Goal: Find contact information: Obtain details needed to contact an individual or organization

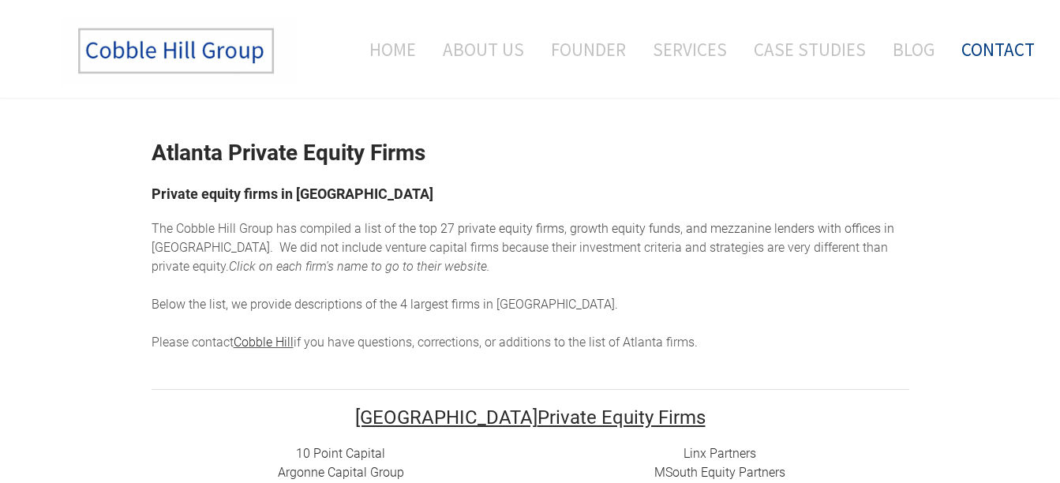
click at [978, 47] on link "Contact" at bounding box center [992, 50] width 85 height 66
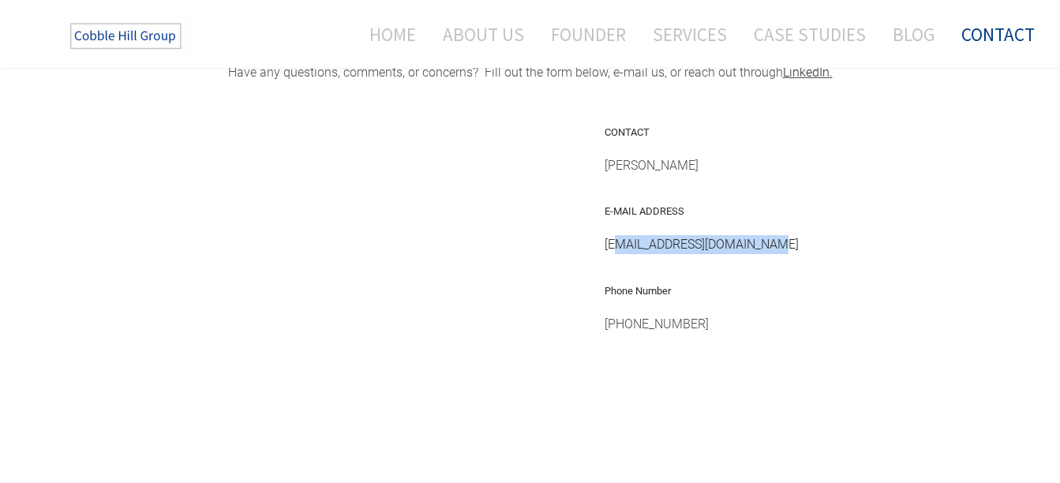
drag, startPoint x: 780, startPoint y: 238, endPoint x: 624, endPoint y: 240, distance: 156.3
click at [624, 240] on div "bbaker@cobblehillgroup.com" at bounding box center [757, 244] width 304 height 19
copy link "aker@cobblehillgroup.com"
drag, startPoint x: 702, startPoint y: 167, endPoint x: 618, endPoint y: 167, distance: 83.7
click at [618, 167] on div "Barry A. Baker" at bounding box center [757, 165] width 304 height 19
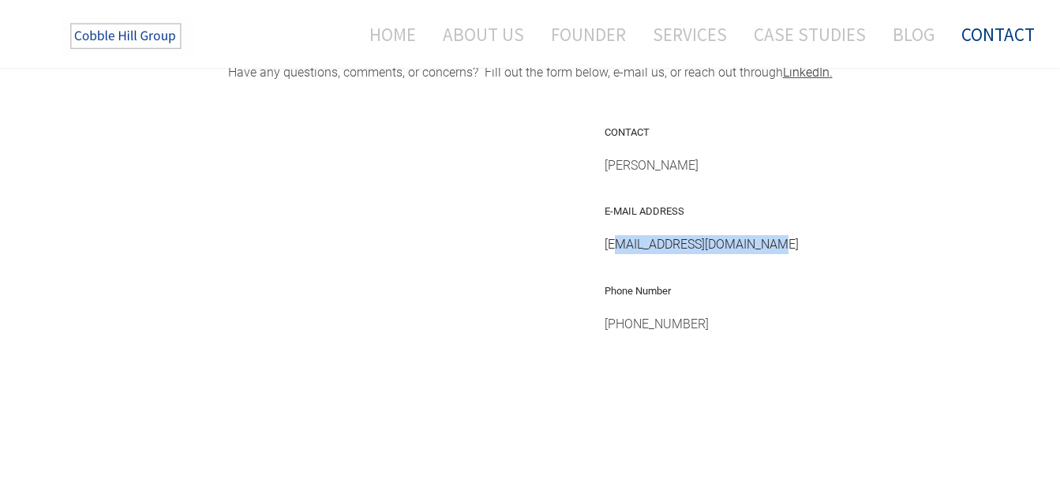
copy span "arry A. Baker"
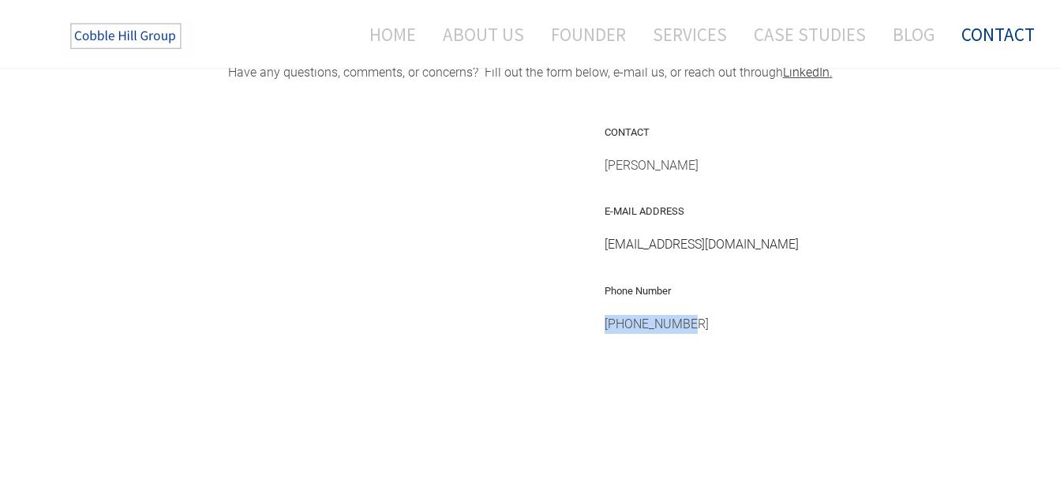
drag, startPoint x: 692, startPoint y: 325, endPoint x: 613, endPoint y: 323, distance: 79.0
click at [613, 323] on div "984-377-3043" at bounding box center [757, 334] width 304 height 38
copy div "984-377-3043"
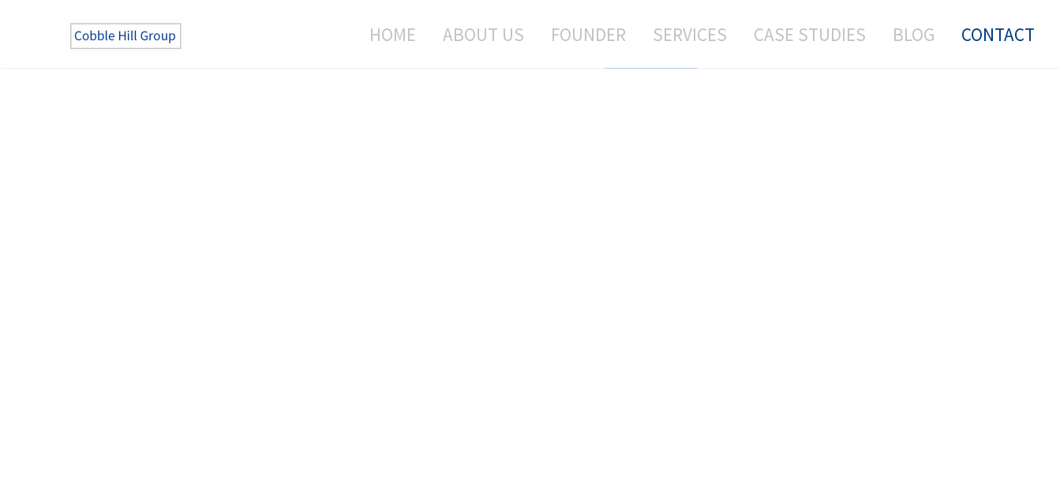
scroll to position [651, 0]
click at [502, 35] on link "About Us" at bounding box center [483, 34] width 105 height 42
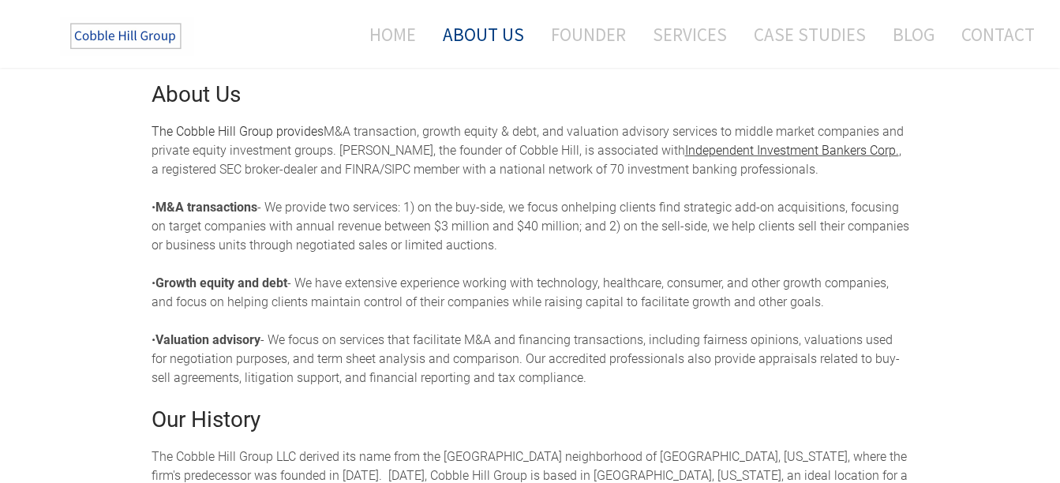
scroll to position [335, 0]
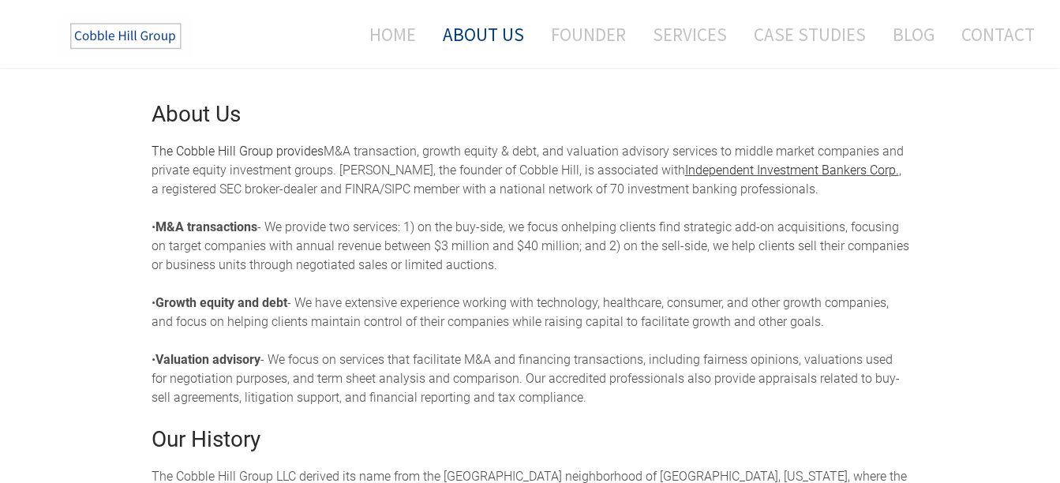
click at [129, 35] on img at bounding box center [127, 36] width 134 height 39
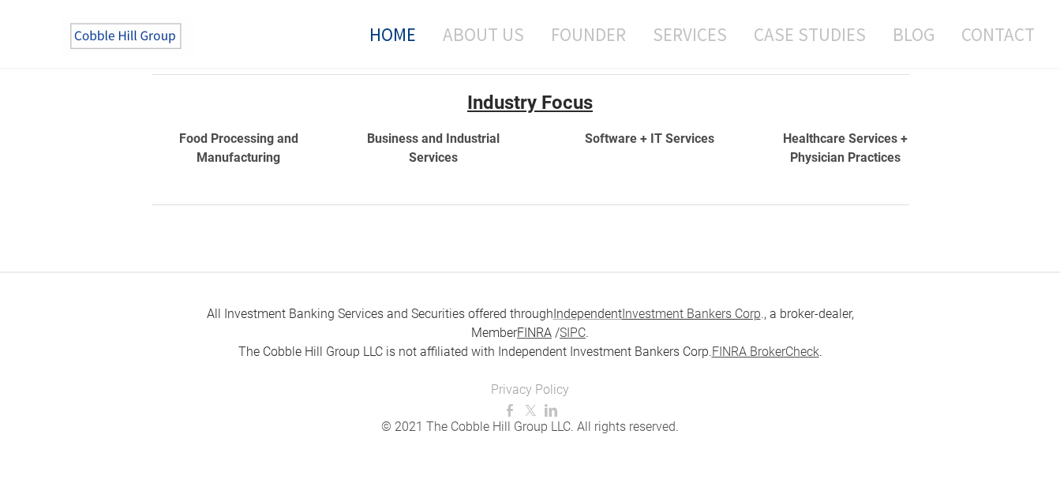
scroll to position [671, 0]
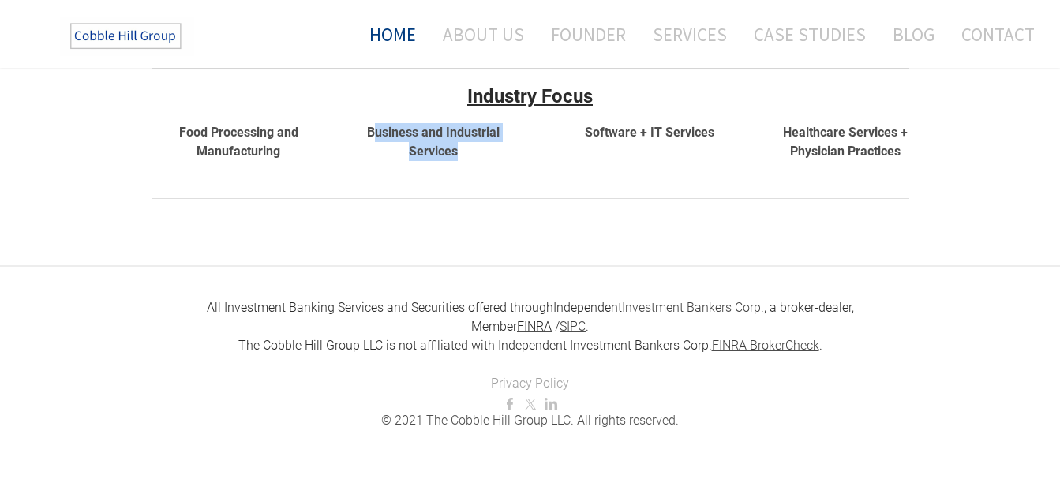
drag, startPoint x: 478, startPoint y: 152, endPoint x: 377, endPoint y: 133, distance: 102.8
click at [377, 133] on div "Business and Industrial Services" at bounding box center [434, 142] width 168 height 38
copy font "usiness and Industrial Services"
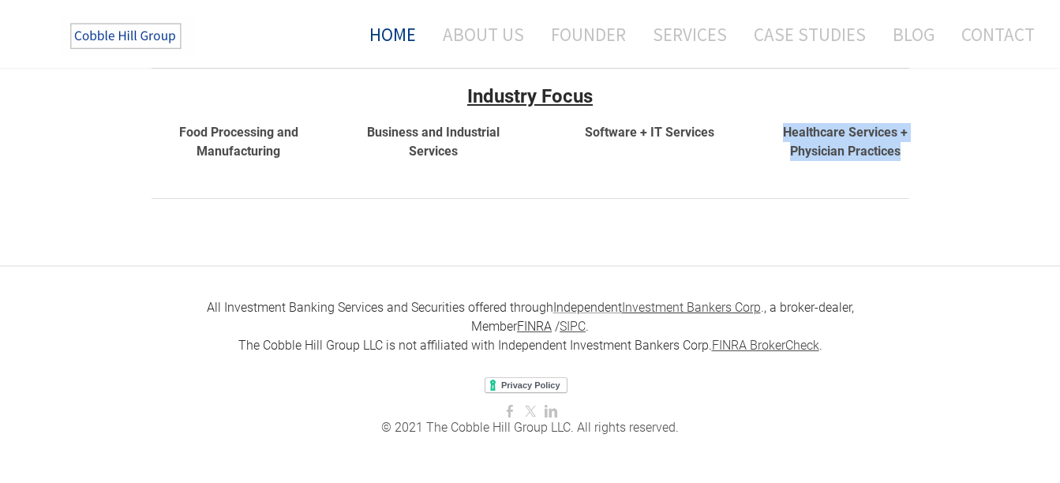
drag, startPoint x: 899, startPoint y: 148, endPoint x: 782, endPoint y: 132, distance: 117.9
click at [782, 132] on div "Healthcare Services + Physician Practices" at bounding box center [845, 142] width 127 height 38
copy strong "Healthcare Services + Physician Practices"
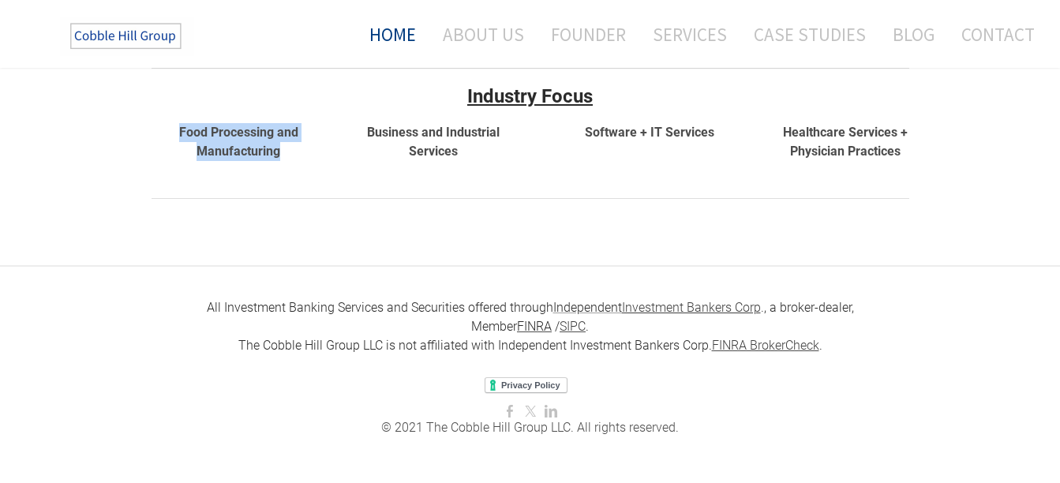
drag, startPoint x: 283, startPoint y: 148, endPoint x: 177, endPoint y: 137, distance: 106.4
click at [177, 137] on div "Food Processing and Manufacturing" at bounding box center [239, 142] width 174 height 38
copy strong "Food Processing and Manufacturing"
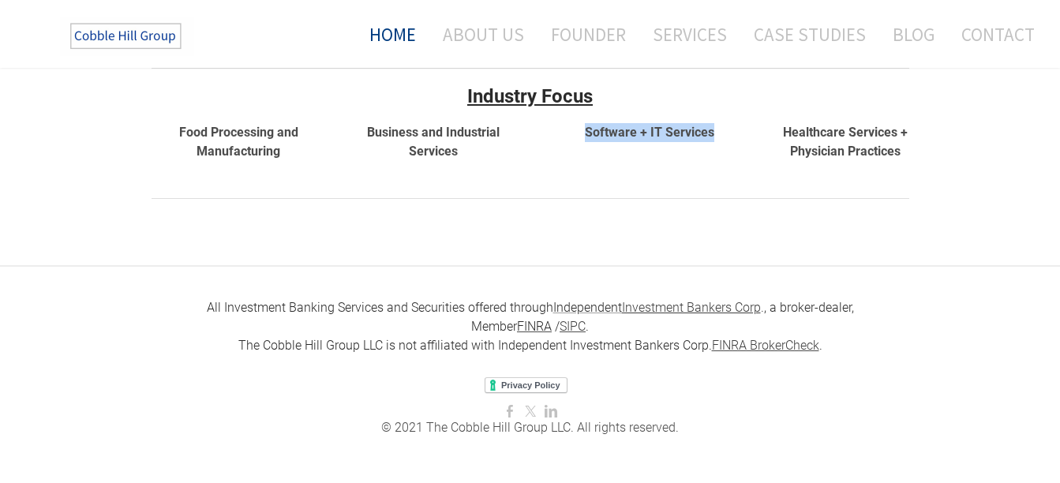
drag, startPoint x: 725, startPoint y: 130, endPoint x: 588, endPoint y: 135, distance: 136.7
click at [588, 135] on div "Software + IT Services" at bounding box center [650, 132] width 216 height 19
copy strong "Software + IT Services"
click at [583, 41] on link "Founder" at bounding box center [588, 34] width 99 height 42
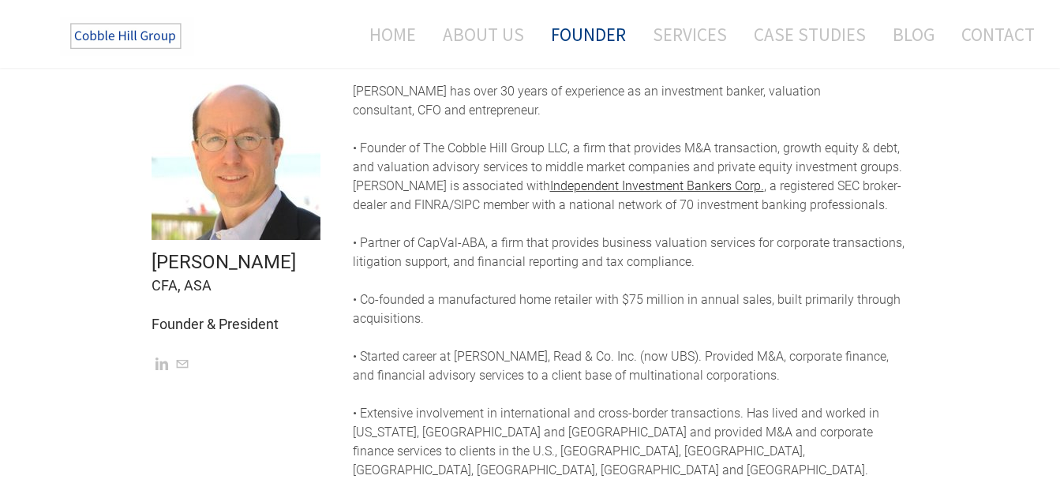
drag, startPoint x: 287, startPoint y: 265, endPoint x: 160, endPoint y: 263, distance: 126.3
click at [160, 263] on h2 "[PERSON_NAME] CFA, ASA" at bounding box center [241, 272] width 178 height 44
copy font "[PERSON_NAME]"
drag, startPoint x: 289, startPoint y: 321, endPoint x: 159, endPoint y: 326, distance: 129.6
click at [159, 326] on h2 "Founder & President" at bounding box center [241, 322] width 178 height 22
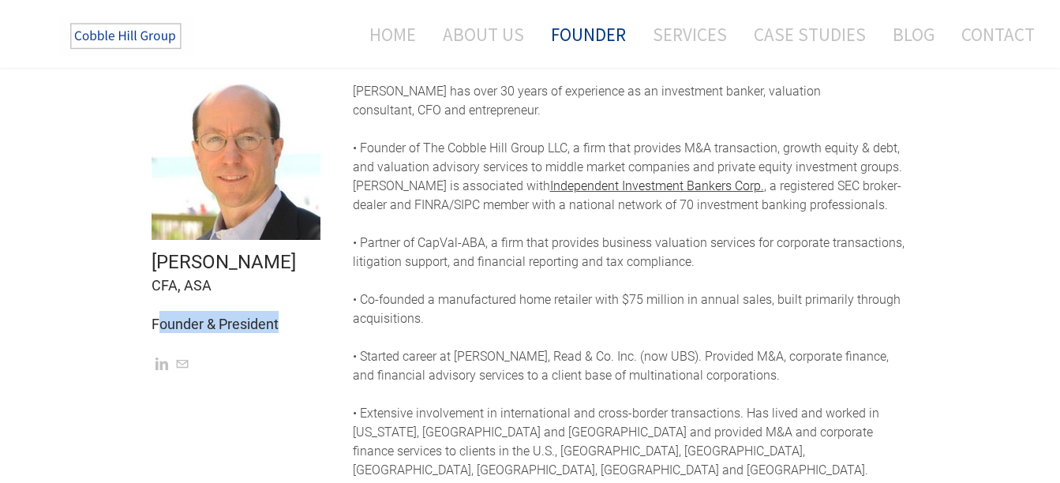
copy font "ounder & President"
click at [641, 185] on link "Independent Investment Bankers Corp." at bounding box center [657, 185] width 214 height 15
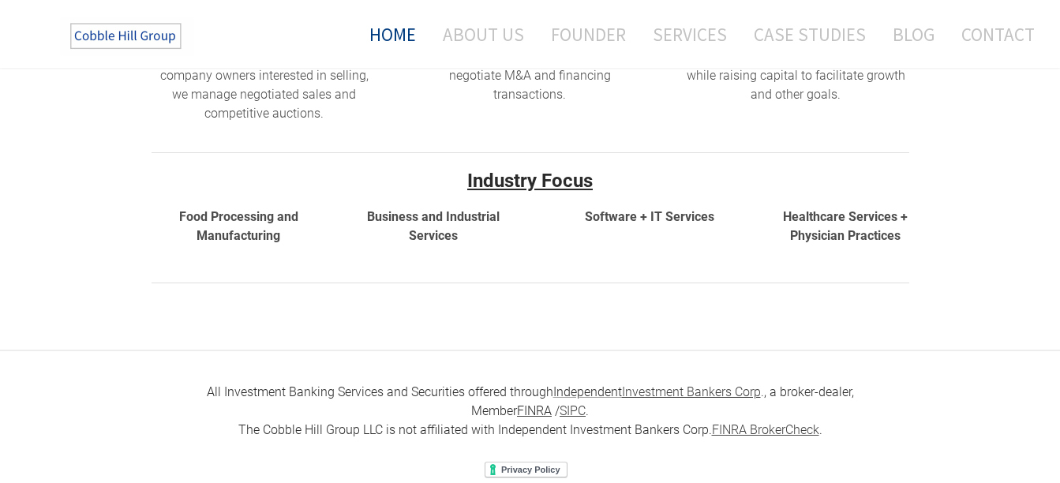
scroll to position [355, 0]
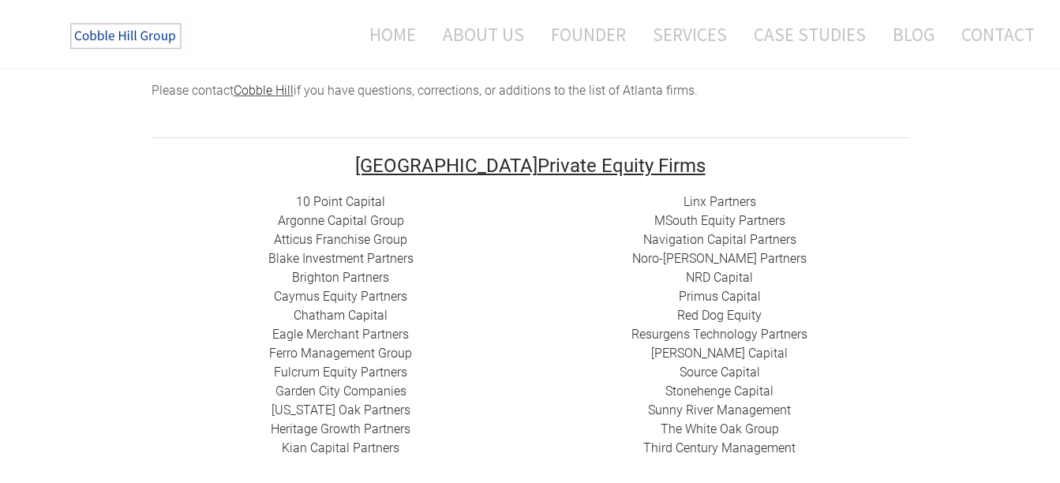
scroll to position [316, 0]
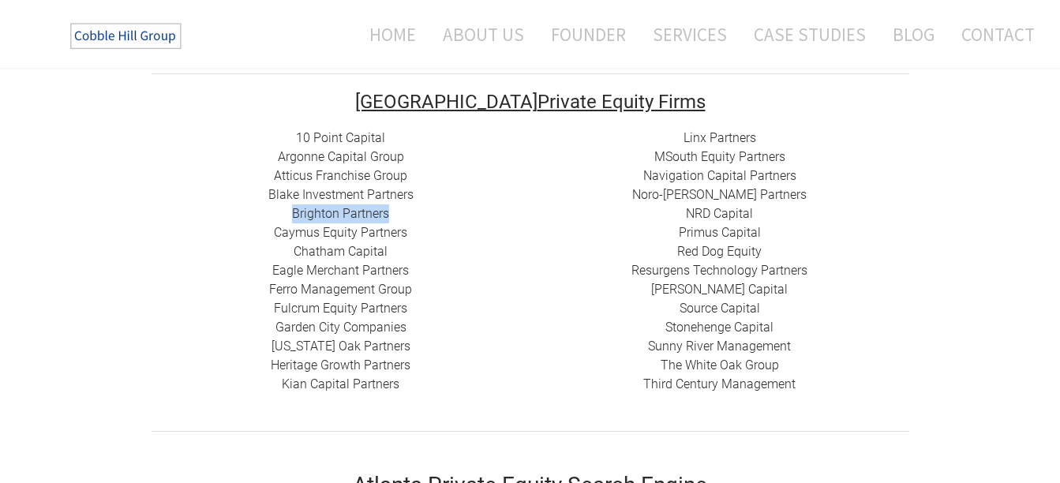
drag, startPoint x: 395, startPoint y: 216, endPoint x: 294, endPoint y: 209, distance: 101.3
click at [294, 209] on div "10 Point Capital Argonne Capital Group Atticus Franchise Group Blake Investment…" at bounding box center [341, 261] width 379 height 265
drag, startPoint x: 404, startPoint y: 235, endPoint x: 272, endPoint y: 227, distance: 132.8
click at [272, 227] on div "10 Point Capital Argonne Capital Group Atticus Franchise Group Blake Investment…" at bounding box center [341, 261] width 379 height 265
copy link "Caymus Equity Partners"
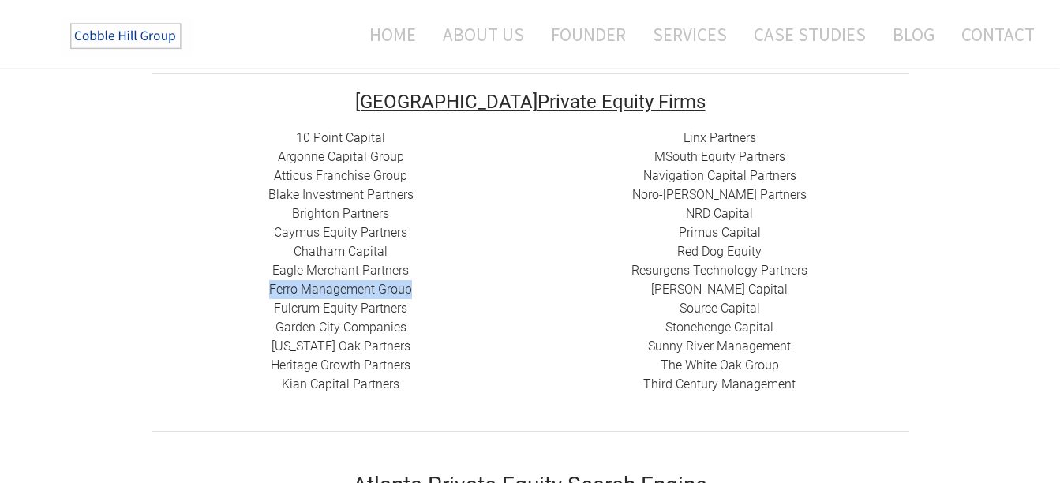
drag, startPoint x: 382, startPoint y: 288, endPoint x: 269, endPoint y: 283, distance: 113.0
click at [269, 283] on div "10 Point Capital Argonne Capital Group Atticus Franchise Group Blake Investment…" at bounding box center [341, 261] width 379 height 265
copy link "Ferro Management Group"
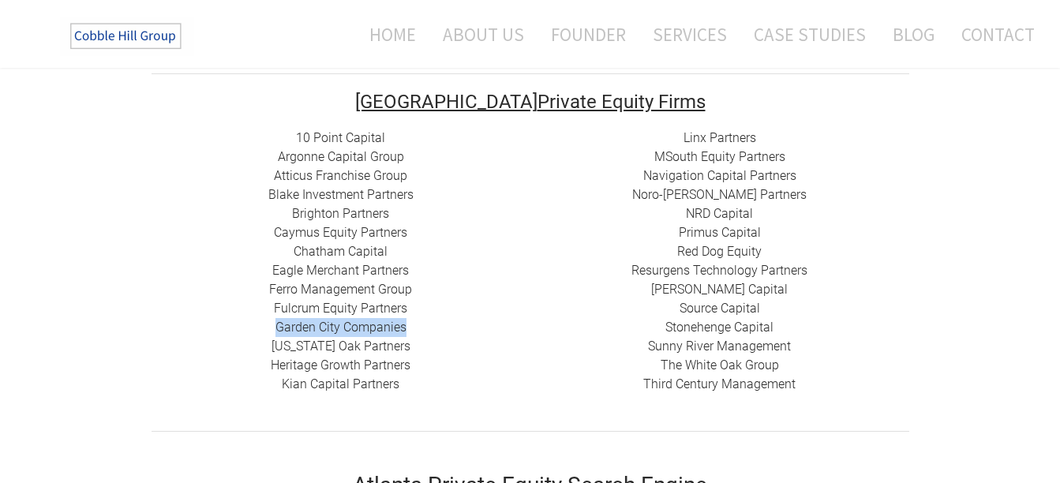
drag, startPoint x: 409, startPoint y: 328, endPoint x: 275, endPoint y: 333, distance: 134.3
click at [275, 333] on div "10 Point Capital Argonne Capital Group Atticus Franchise Group Blake Investment…" at bounding box center [341, 261] width 379 height 265
copy link "Garden City Companies"
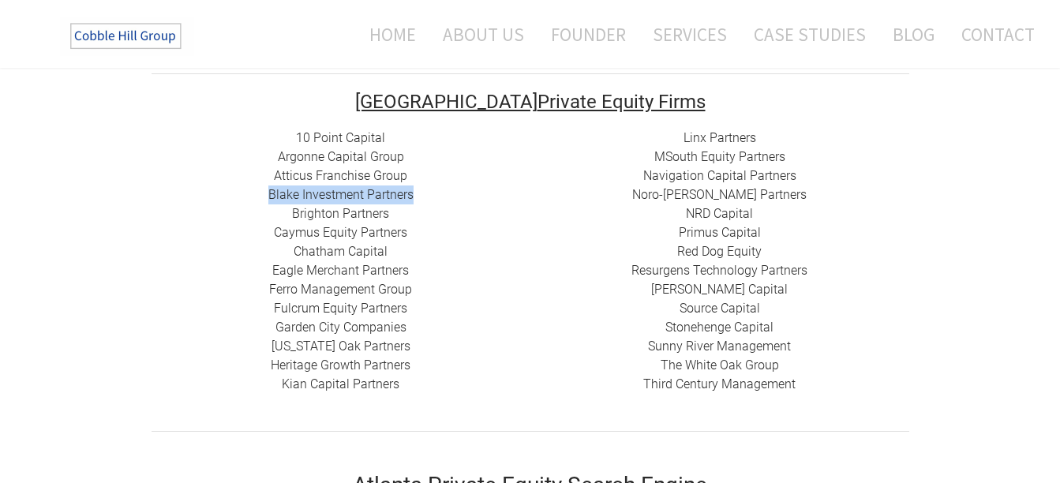
drag, startPoint x: 428, startPoint y: 192, endPoint x: 271, endPoint y: 189, distance: 157.2
click at [271, 189] on div "10 Point Capital Argonne Capital Group Atticus Franchise Group Blake Investment…" at bounding box center [341, 261] width 379 height 265
copy link "Blake Investment Partners"
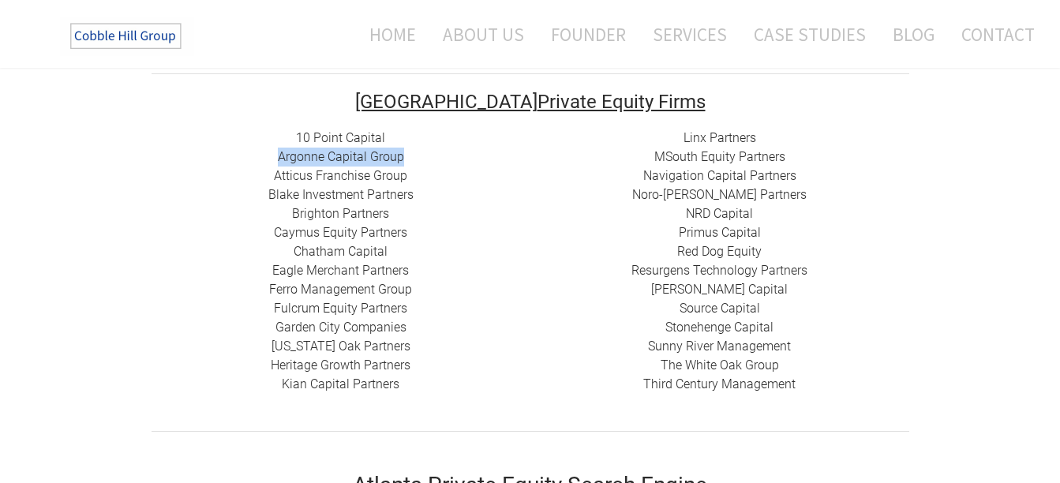
drag, startPoint x: 415, startPoint y: 159, endPoint x: 281, endPoint y: 155, distance: 134.3
click at [281, 155] on div "10 Point Capital Argonne Capital Group Atticus Franchise Group Blake Investment…" at bounding box center [341, 261] width 379 height 265
copy link "Argonne Capital Group"
drag, startPoint x: 767, startPoint y: 250, endPoint x: 678, endPoint y: 255, distance: 88.6
click at [678, 255] on div "Linx Partners MSouth Equity Partners ​ Navigation Capital Partners Noro-Moseley…" at bounding box center [720, 261] width 379 height 265
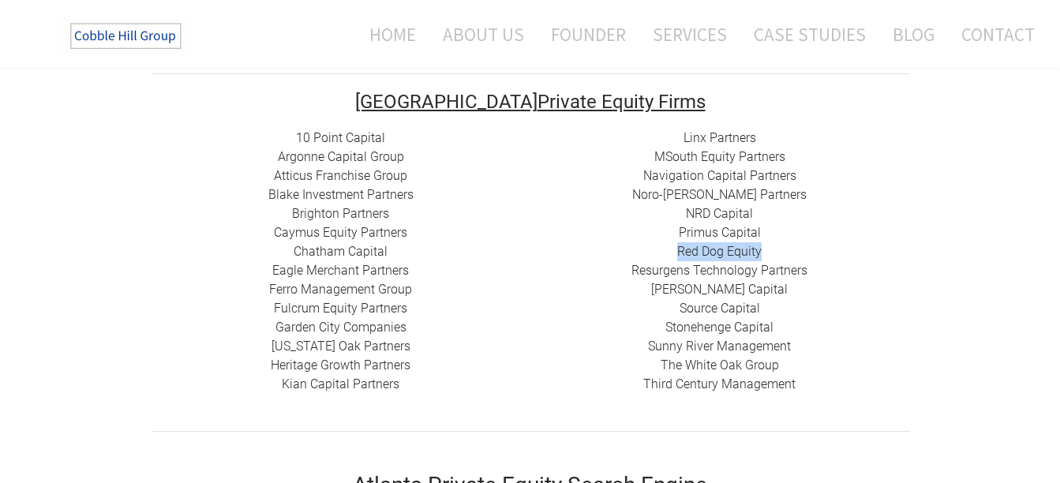
copy link "Red Dog Equity"
drag, startPoint x: 786, startPoint y: 324, endPoint x: 767, endPoint y: 325, distance: 19.8
click at [767, 325] on div "Linx Partners MSouth Equity Partners ​ Navigation Capital Partners Noro-Moseley…" at bounding box center [720, 261] width 379 height 265
drag, startPoint x: 767, startPoint y: 325, endPoint x: 816, endPoint y: 337, distance: 51.1
click at [816, 337] on div "Linx Partners MSouth Equity Partners ​ Navigation Capital Partners Noro-Moseley…" at bounding box center [720, 261] width 379 height 265
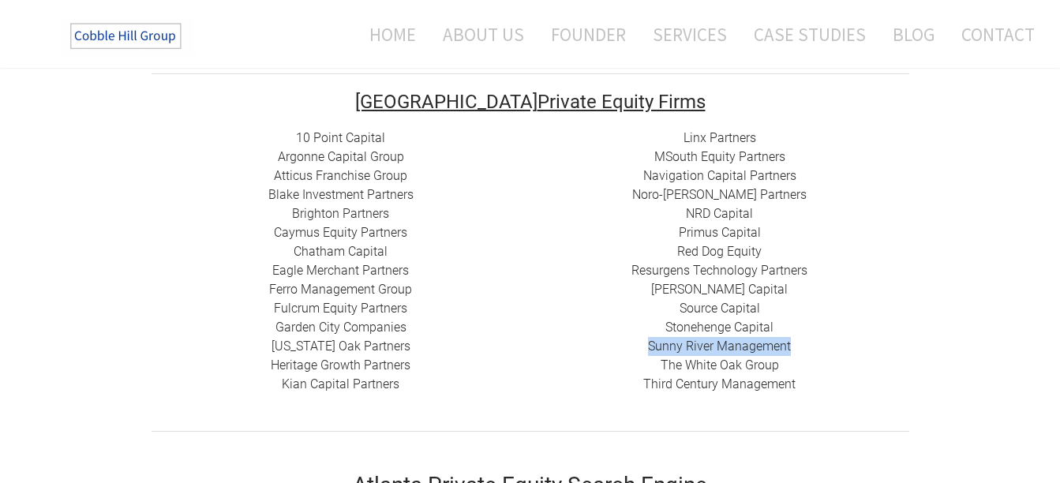
drag, startPoint x: 800, startPoint y: 346, endPoint x: 651, endPoint y: 347, distance: 149.2
click at [651, 347] on div "Linx Partners MSouth Equity Partners ​ Navigation Capital Partners Noro-Moseley…" at bounding box center [720, 261] width 379 height 265
copy link "Sunny River Management"
click at [793, 155] on div "Linx Partners MSouth Equity Partners ​ Navigation Capital Partners Noro-Moseley…" at bounding box center [720, 261] width 379 height 265
drag, startPoint x: 766, startPoint y: 134, endPoint x: 677, endPoint y: 133, distance: 88.4
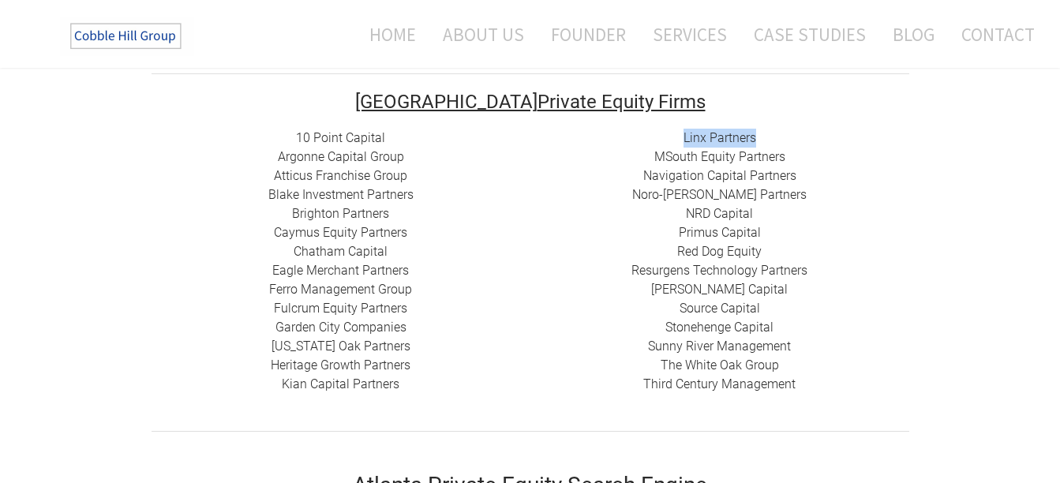
click at [677, 133] on div "Linx Partners MSouth Equity Partners ​ Navigation Capital Partners Noro-Moseley…" at bounding box center [720, 261] width 379 height 265
copy link "Linx Partners"
drag, startPoint x: 416, startPoint y: 363, endPoint x: 271, endPoint y: 366, distance: 145.3
click at [271, 366] on div "10 Point Capital Argonne Capital Group Atticus Franchise Group Blake Investment…" at bounding box center [341, 261] width 379 height 265
copy link "Heritage Growth Partners"
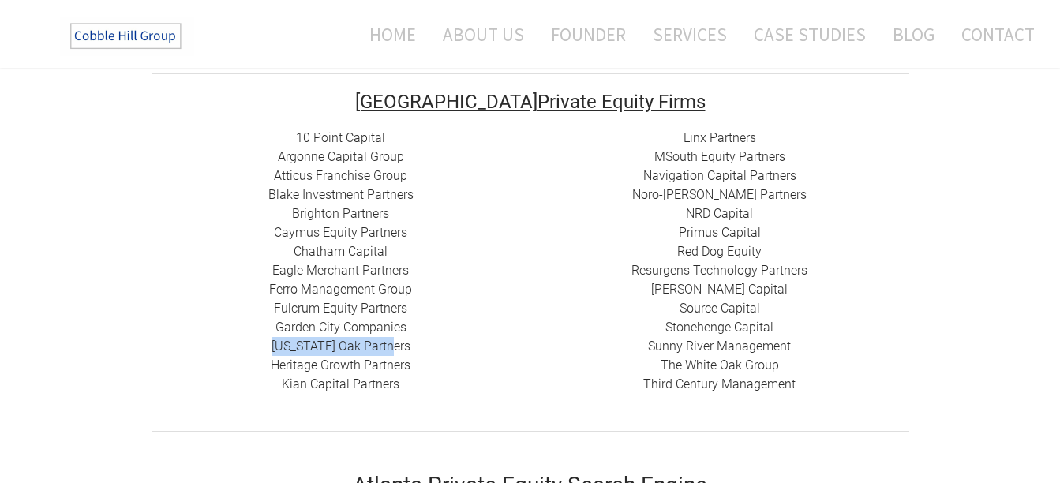
drag, startPoint x: 397, startPoint y: 345, endPoint x: 278, endPoint y: 346, distance: 119.2
click at [278, 346] on div "10 Point Capital Argonne Capital Group Atticus Franchise Group Blake Investment…" at bounding box center [341, 261] width 379 height 265
copy link "Georgia Oak Partners"
drag, startPoint x: 394, startPoint y: 245, endPoint x: 292, endPoint y: 250, distance: 102.0
click at [292, 250] on div "10 Point Capital Argonne Capital Group Atticus Franchise Group Blake Investment…" at bounding box center [341, 261] width 379 height 265
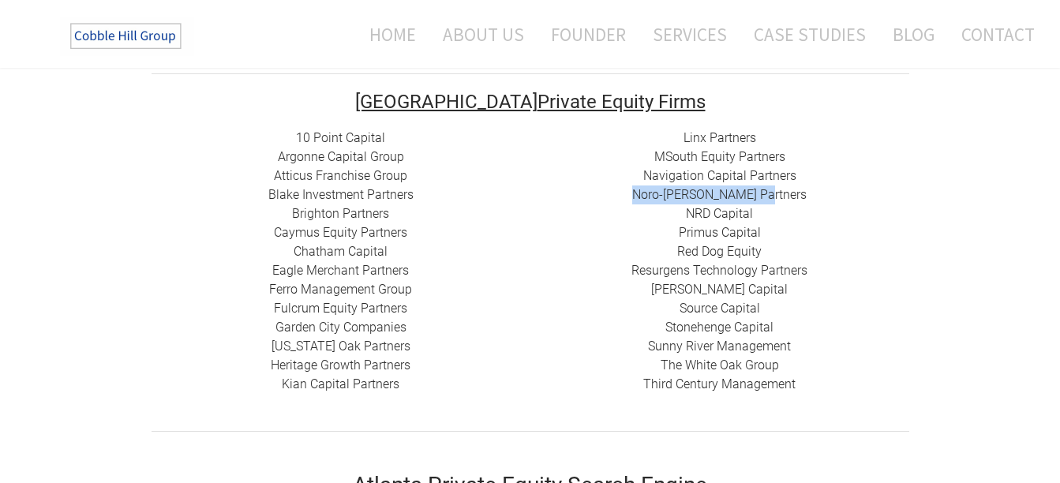
drag, startPoint x: 789, startPoint y: 194, endPoint x: 656, endPoint y: 198, distance: 132.7
click at [656, 198] on div "Linx Partners MSouth Equity Partners ​ Navigation Capital Partners Noro-Moseley…" at bounding box center [720, 261] width 379 height 265
click at [548, 294] on div "Linx Partners MSouth Equity Partners ​ Navigation Capital Partners Noro-Moseley…" at bounding box center [720, 261] width 379 height 265
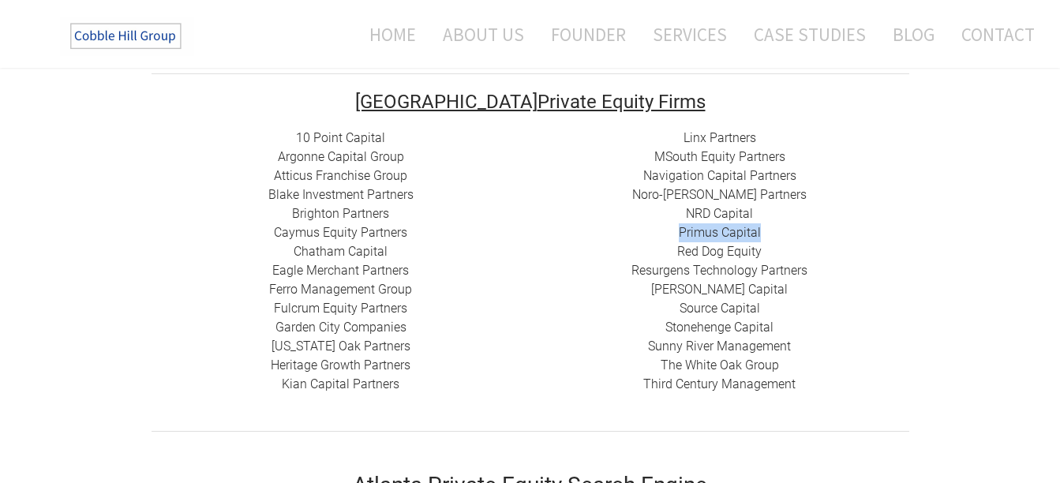
drag, startPoint x: 771, startPoint y: 229, endPoint x: 678, endPoint y: 230, distance: 93.2
click at [678, 230] on div "Linx Partners MSouth Equity Partners ​ Navigation Capital Partners Noro-Moseley…" at bounding box center [720, 261] width 379 height 265
drag, startPoint x: 786, startPoint y: 365, endPoint x: 657, endPoint y: 359, distance: 129.6
click at [657, 359] on div "Linx Partners MSouth Equity Partners ​ Navigation Capital Partners Noro-Moseley…" at bounding box center [720, 261] width 379 height 265
click at [520, 215] on div "10 Point Capital Argonne Capital Group Atticus Franchise Group Blake Investment…" at bounding box center [341, 261] width 379 height 265
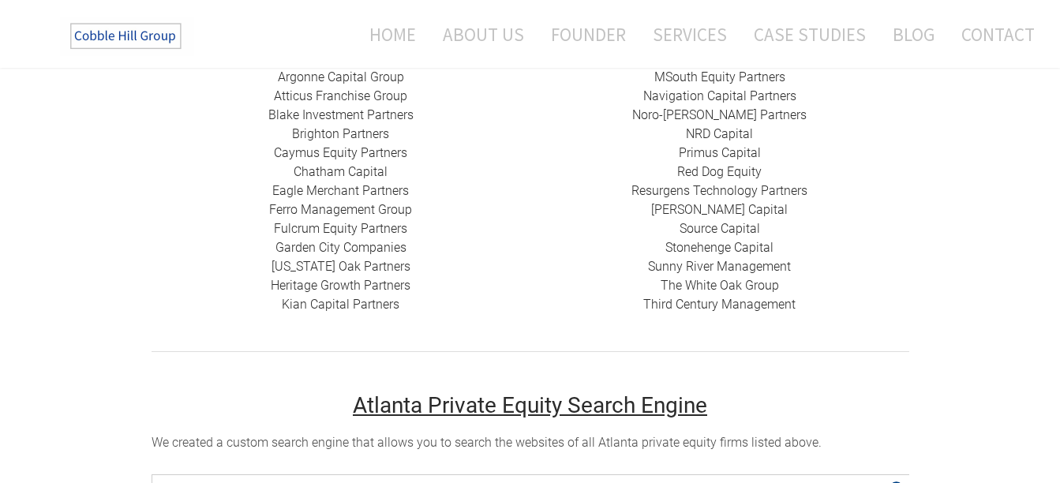
scroll to position [395, 0]
drag, startPoint x: 801, startPoint y: 304, endPoint x: 647, endPoint y: 308, distance: 154.8
click at [647, 308] on div "Linx Partners MSouth Equity Partners ​ Navigation Capital Partners Noro-Moseley…" at bounding box center [720, 182] width 379 height 265
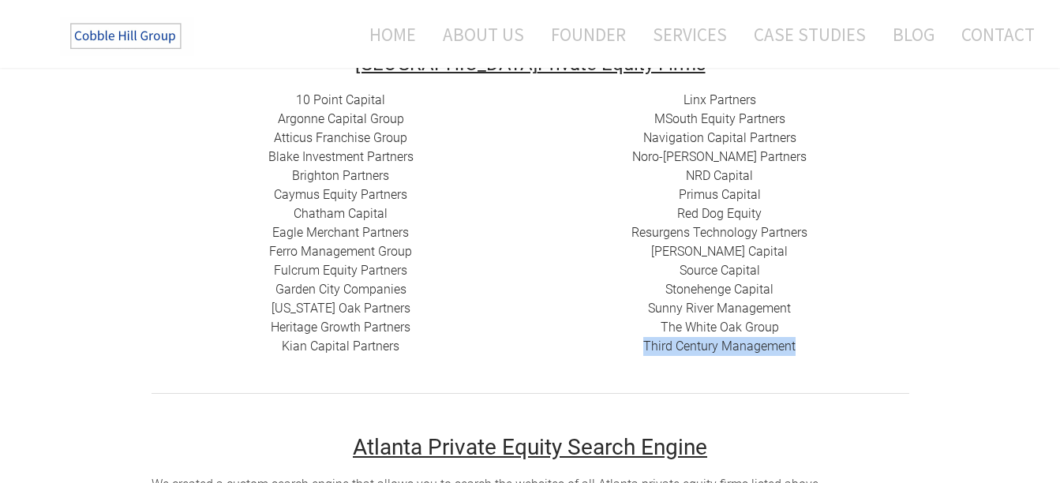
scroll to position [316, 0]
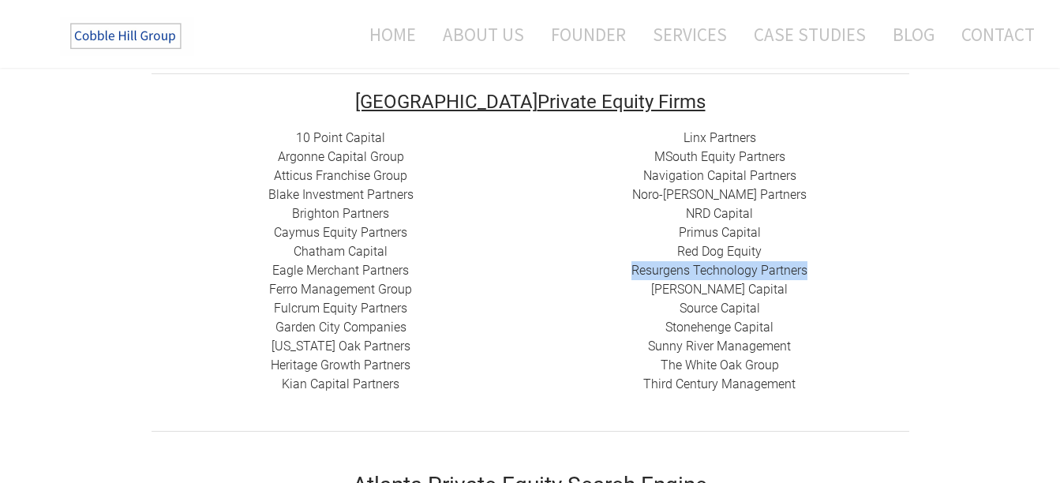
drag, startPoint x: 813, startPoint y: 273, endPoint x: 632, endPoint y: 269, distance: 180.9
click at [632, 269] on div "Linx Partners MSouth Equity Partners ​ Navigation Capital Partners Noro-Moseley…" at bounding box center [720, 261] width 379 height 265
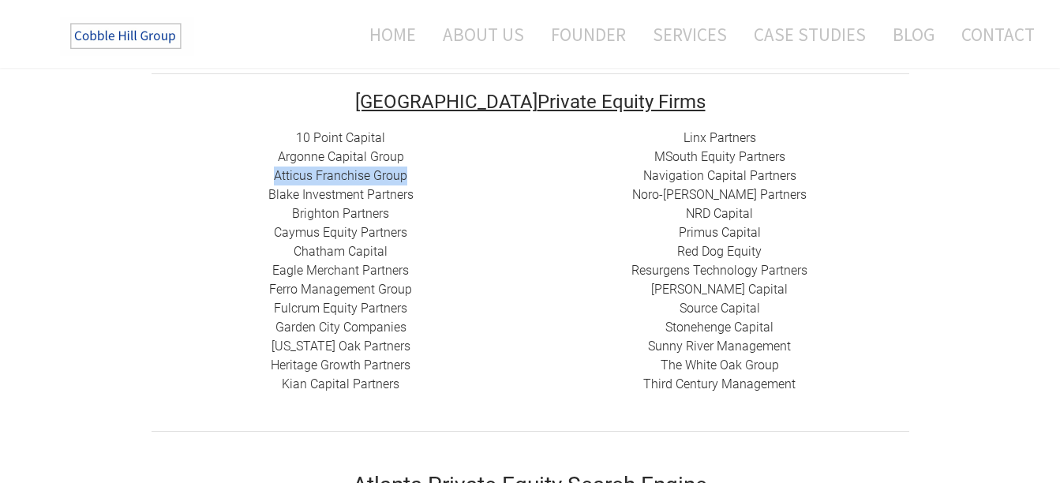
drag, startPoint x: 419, startPoint y: 179, endPoint x: 277, endPoint y: 182, distance: 142.1
click at [277, 182] on div "10 Point Capital Argonne Capital Group Atticus Franchise Group Blake Investment…" at bounding box center [341, 261] width 379 height 265
click at [426, 195] on div "10 Point Capital Argonne Capital Group Atticus Franchise Group Blake Investment…" at bounding box center [341, 261] width 379 height 265
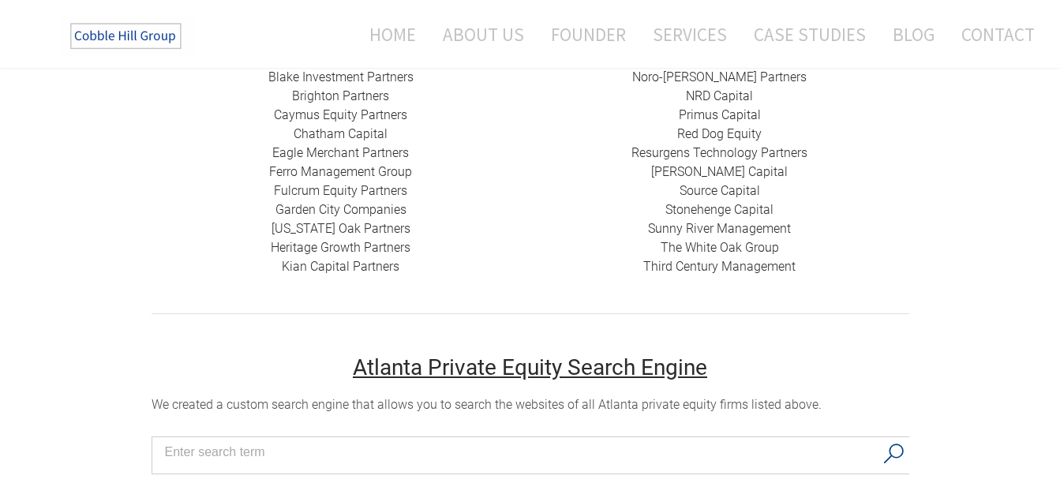
scroll to position [355, 0]
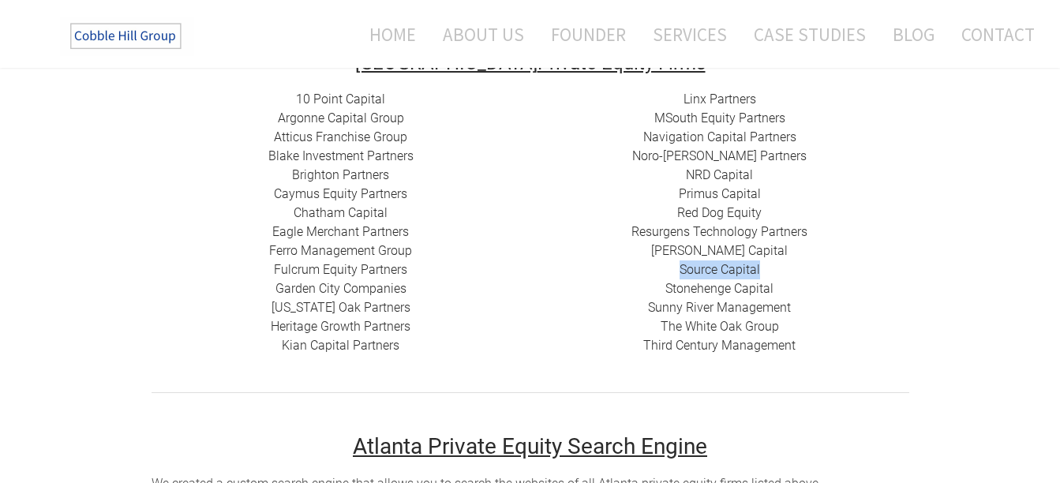
drag, startPoint x: 767, startPoint y: 265, endPoint x: 681, endPoint y: 268, distance: 86.2
click at [681, 268] on div "Linx Partners MSouth Equity Partners ​ Navigation Capital Partners Noro-Moseley…" at bounding box center [720, 222] width 379 height 265
drag, startPoint x: 768, startPoint y: 171, endPoint x: 689, endPoint y: 168, distance: 79.0
click at [689, 168] on div "Linx Partners MSouth Equity Partners ​ Navigation Capital Partners Noro-Moseley…" at bounding box center [720, 222] width 379 height 265
drag, startPoint x: 392, startPoint y: 99, endPoint x: 296, endPoint y: 93, distance: 96.5
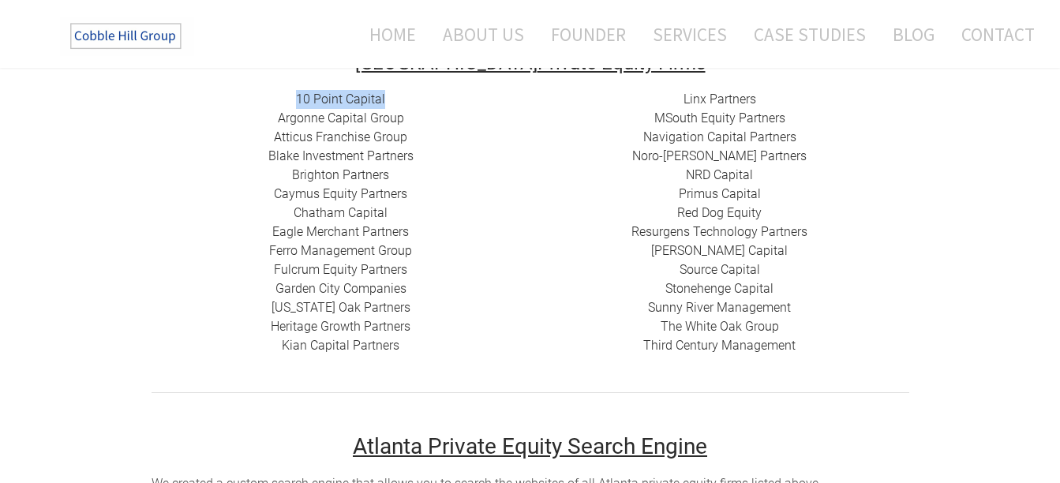
click at [296, 93] on div "10 Point Capital Argonne Capital Group Atticus Franchise Group Blake Investment…" at bounding box center [341, 222] width 379 height 265
